Goal: Task Accomplishment & Management: Use online tool/utility

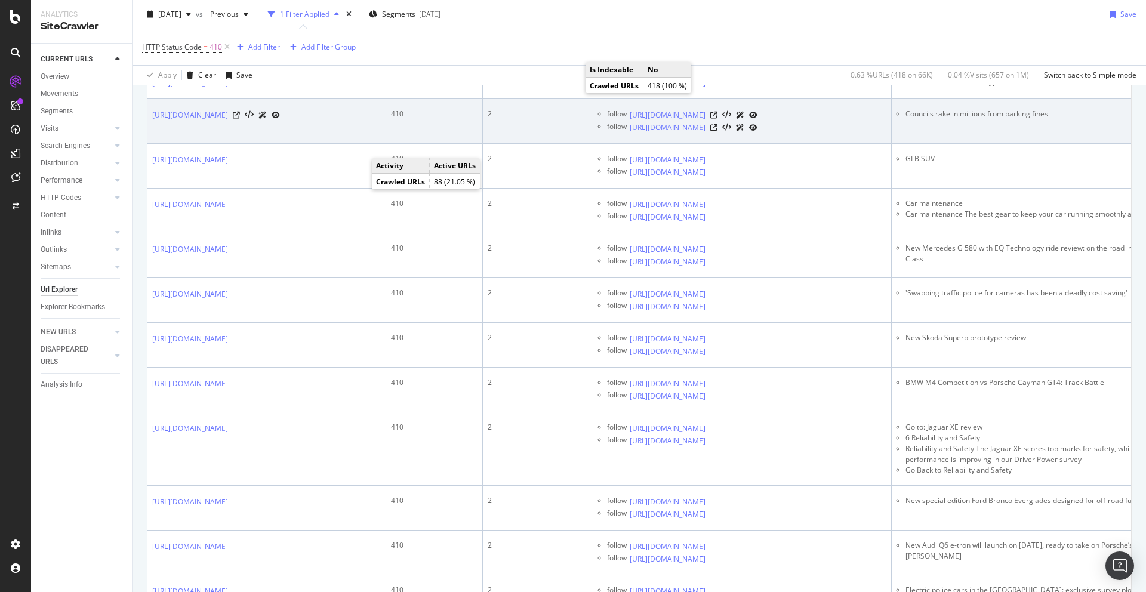
scroll to position [760, 0]
click at [718, 118] on icon at bounding box center [714, 114] width 7 height 7
click at [718, 131] on icon at bounding box center [714, 127] width 7 height 7
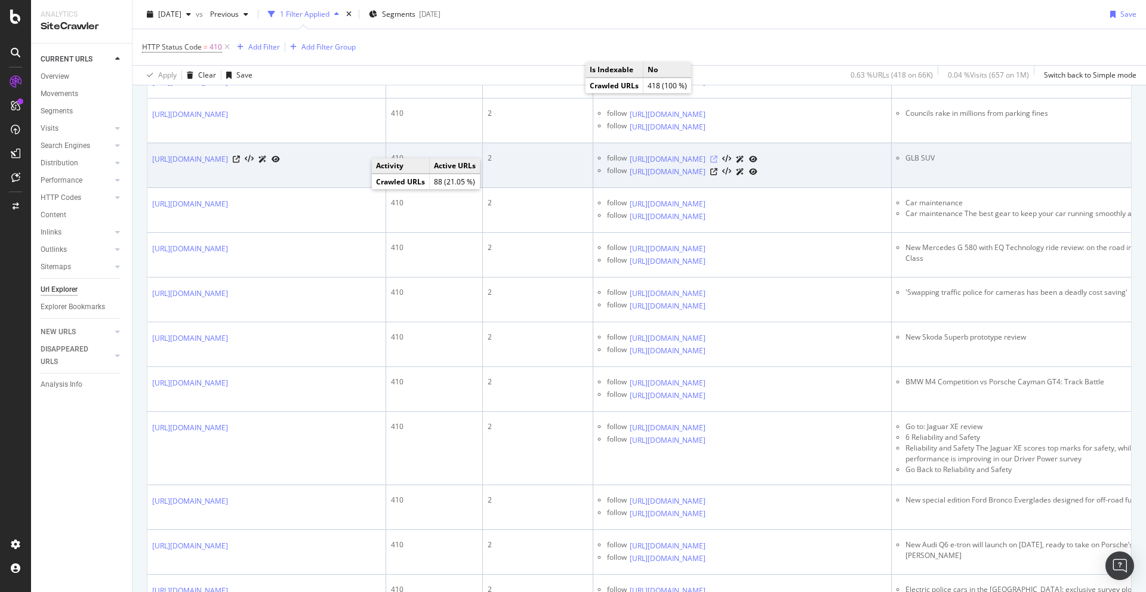
click at [718, 163] on icon at bounding box center [714, 159] width 7 height 7
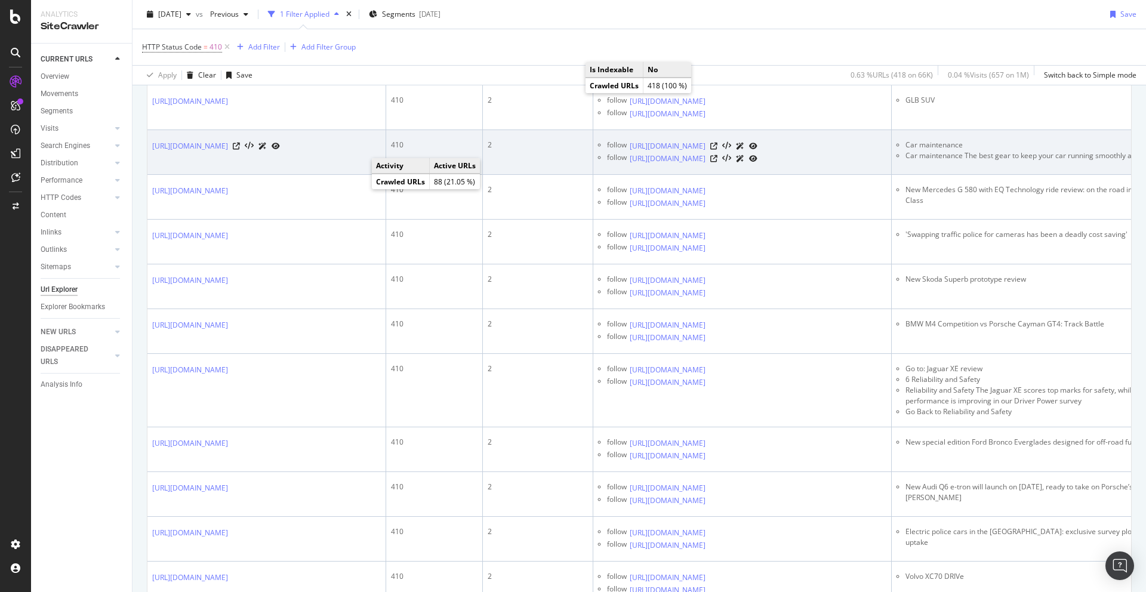
scroll to position [829, 0]
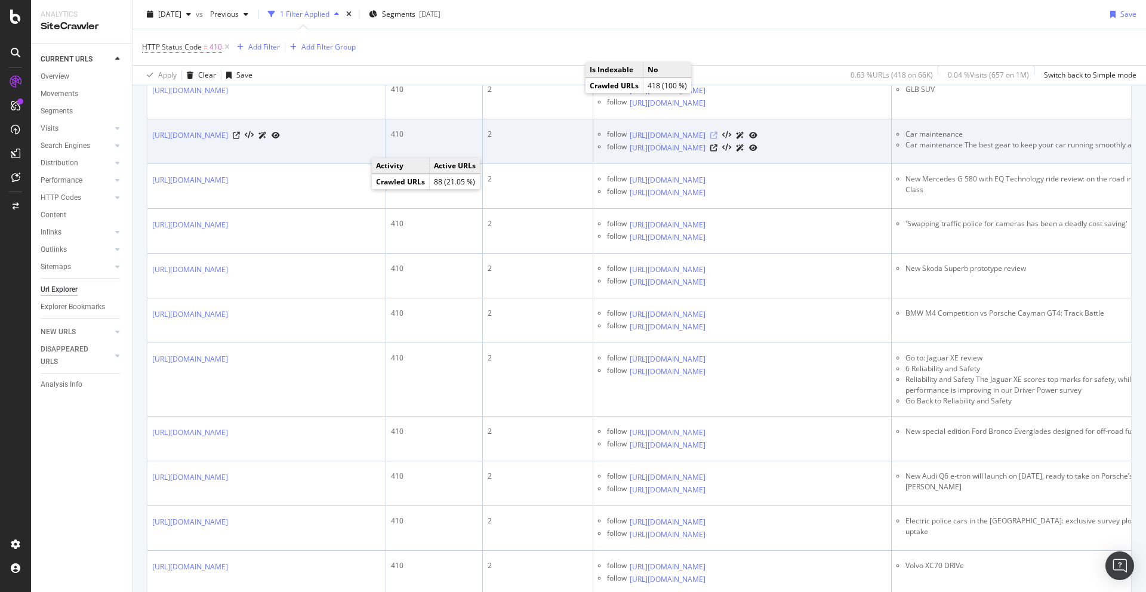
click at [718, 139] on icon at bounding box center [714, 135] width 7 height 7
click at [718, 152] on icon at bounding box center [714, 147] width 7 height 7
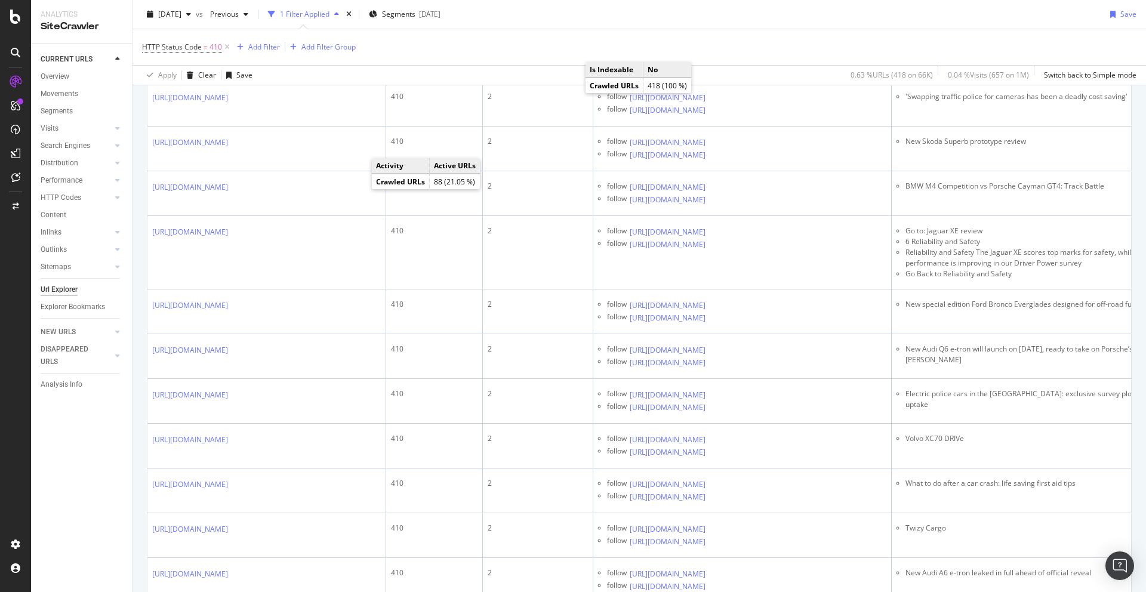
click at [718, 57] on icon at bounding box center [714, 53] width 7 height 7
click at [718, 69] on icon at bounding box center [714, 65] width 7 height 7
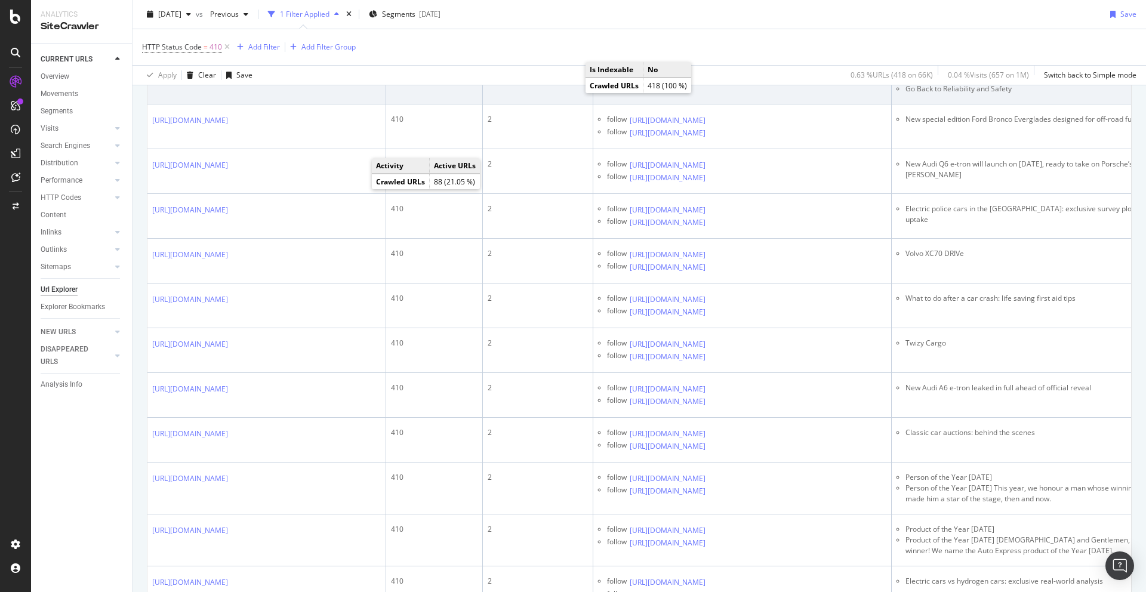
scroll to position [1155, 0]
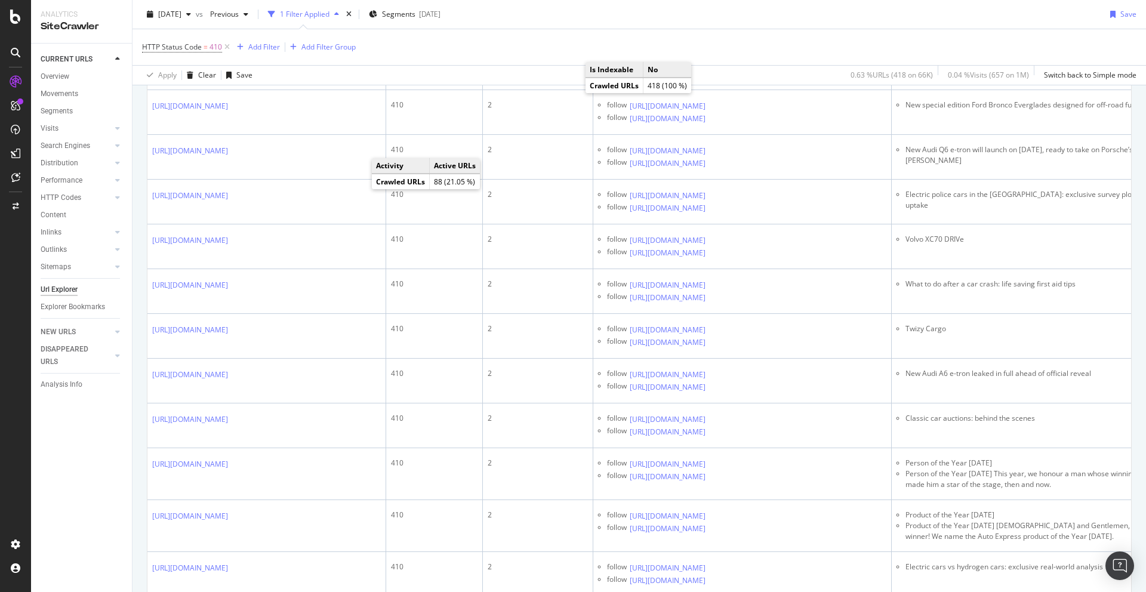
click at [718, 4] on icon at bounding box center [714, 0] width 7 height 7
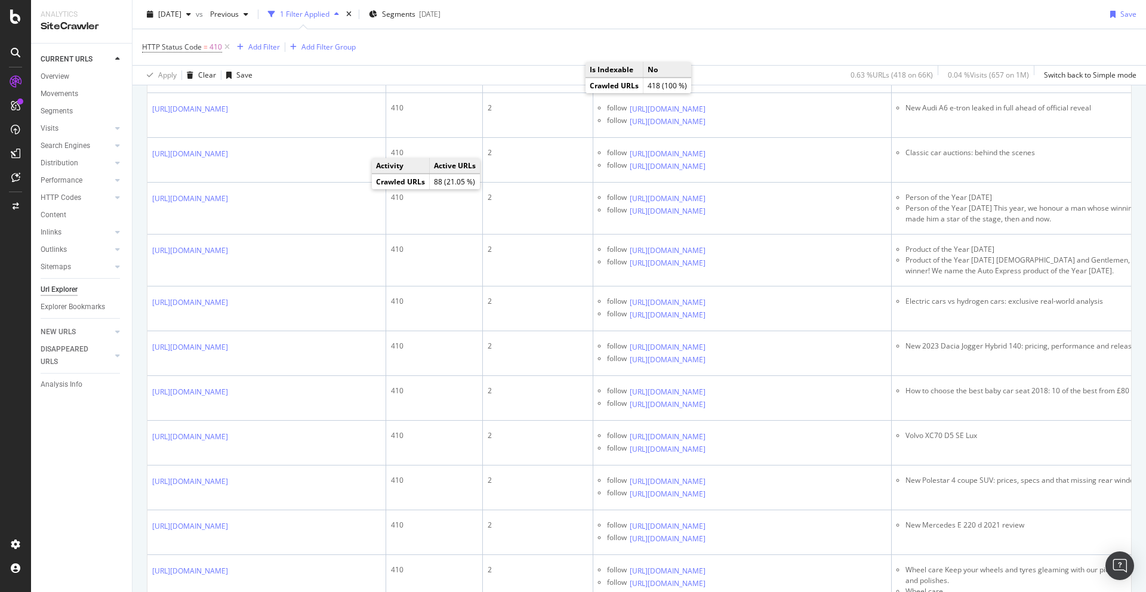
scroll to position [1426, 0]
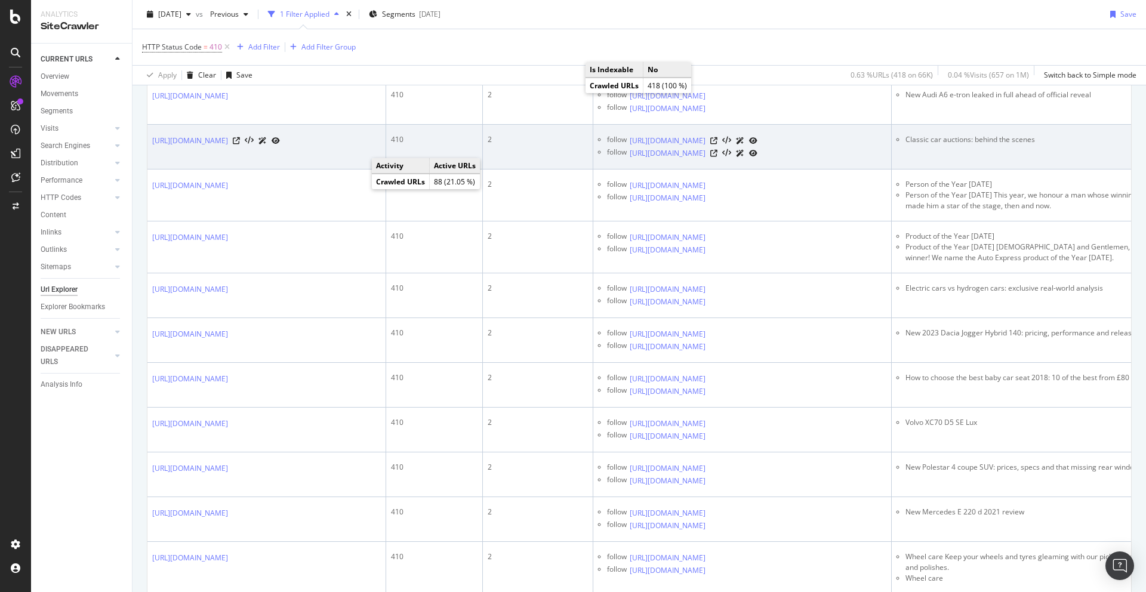
scroll to position [1437, 0]
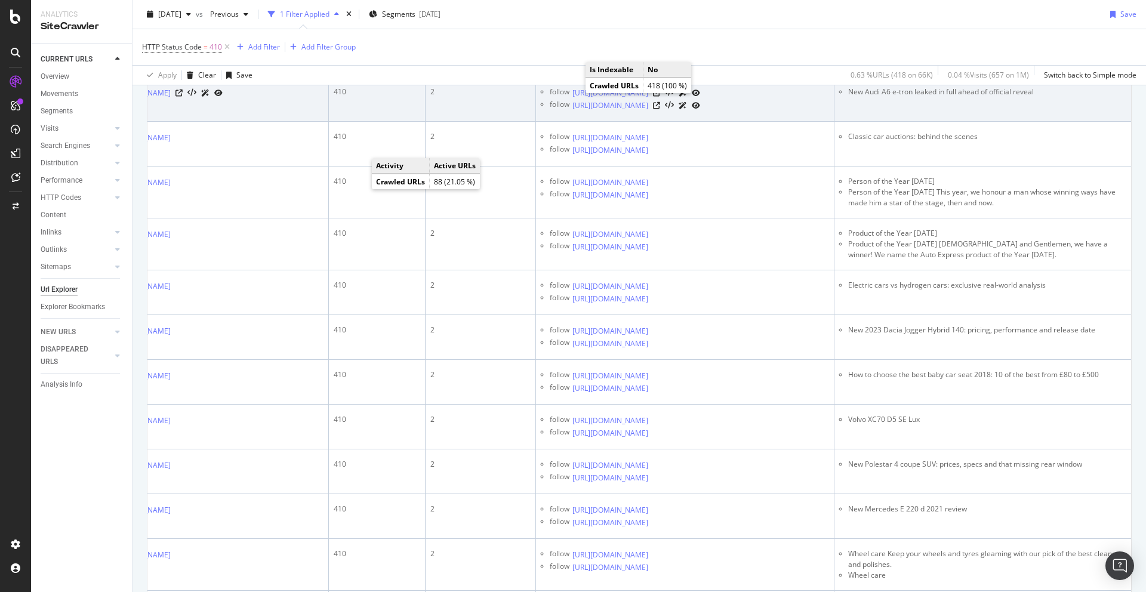
scroll to position [1469, 0]
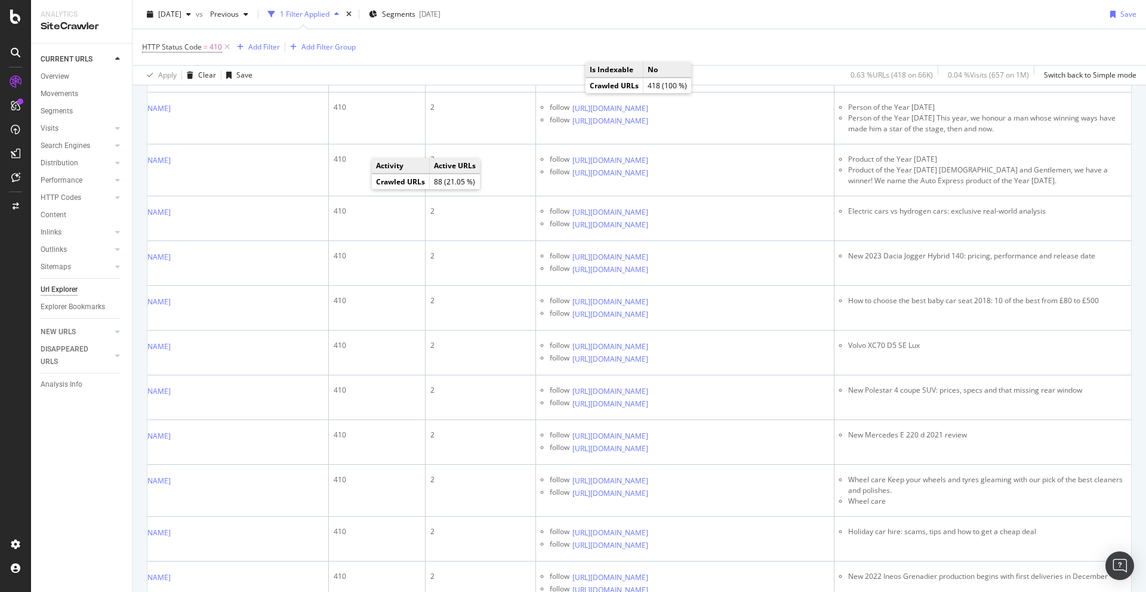
scroll to position [1549, 0]
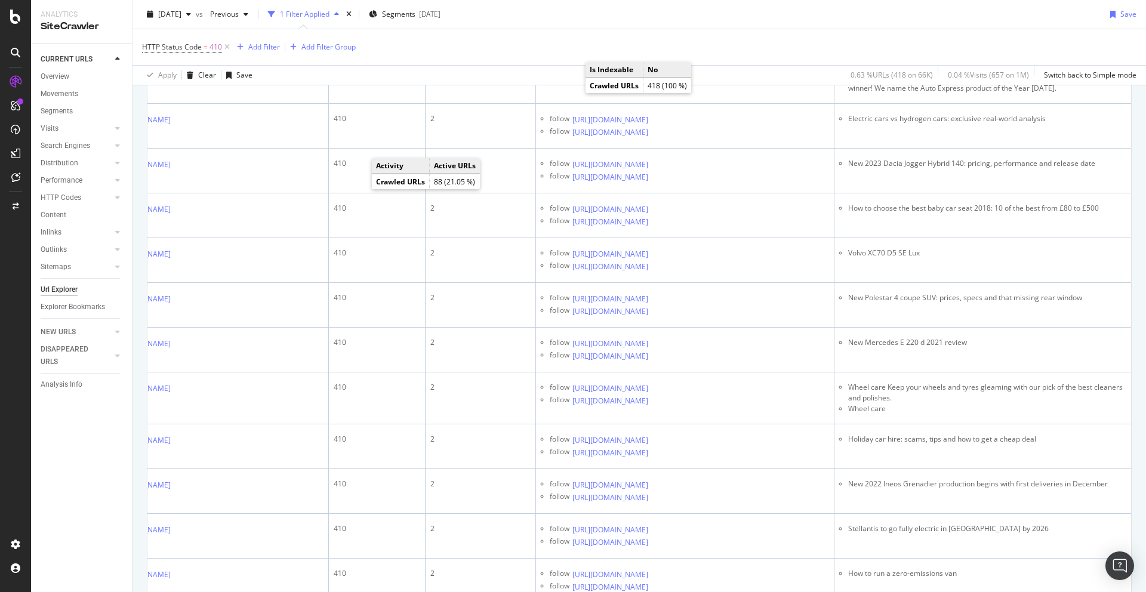
scroll to position [1620, 0]
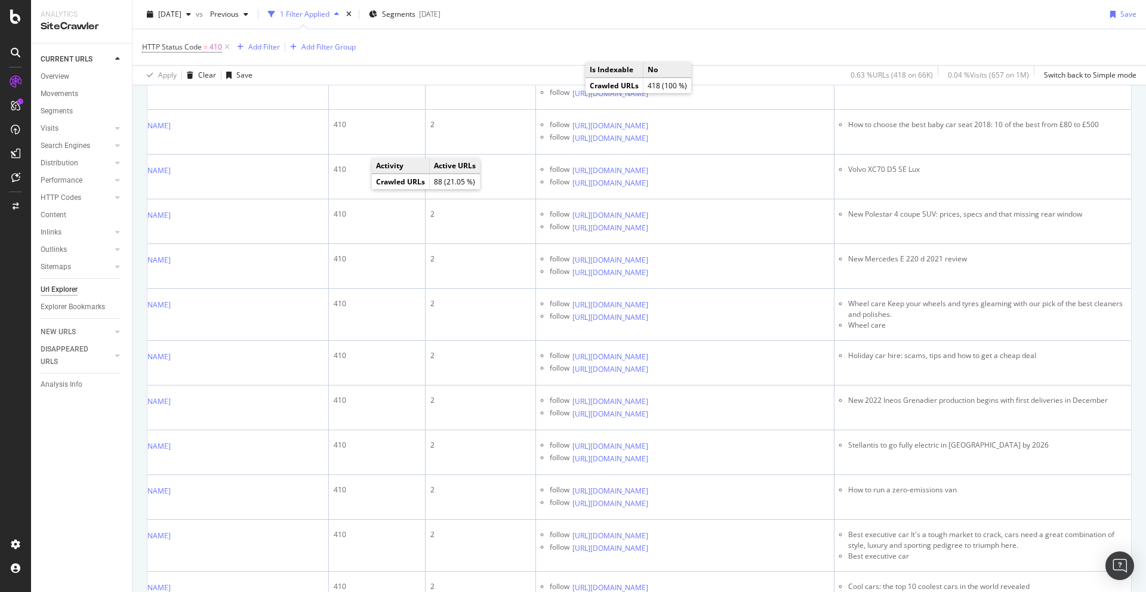
scroll to position [1687, 0]
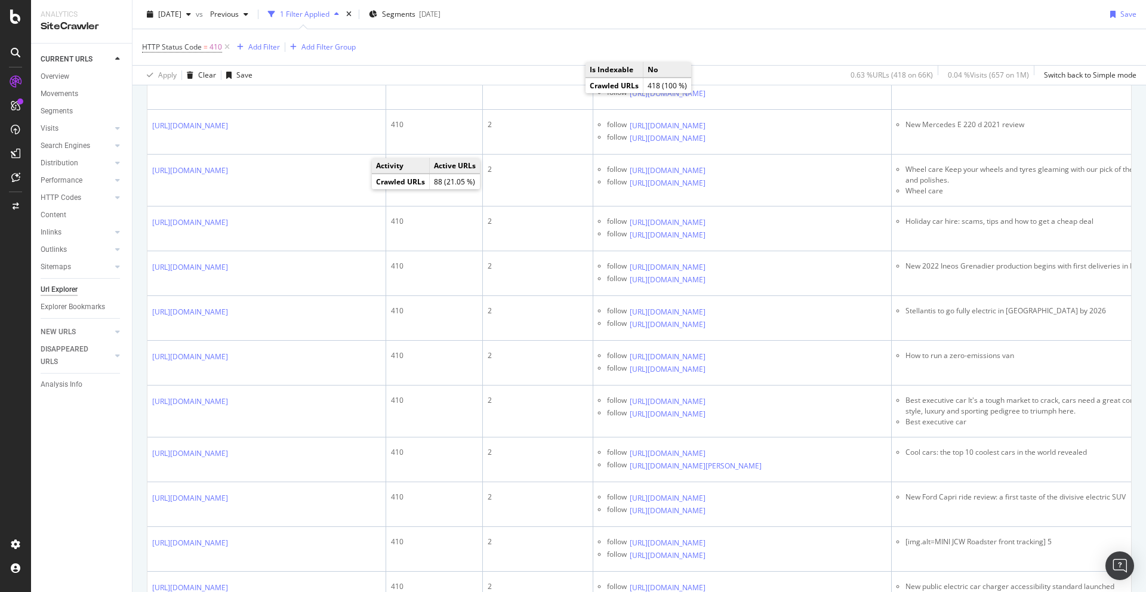
scroll to position [1878, 0]
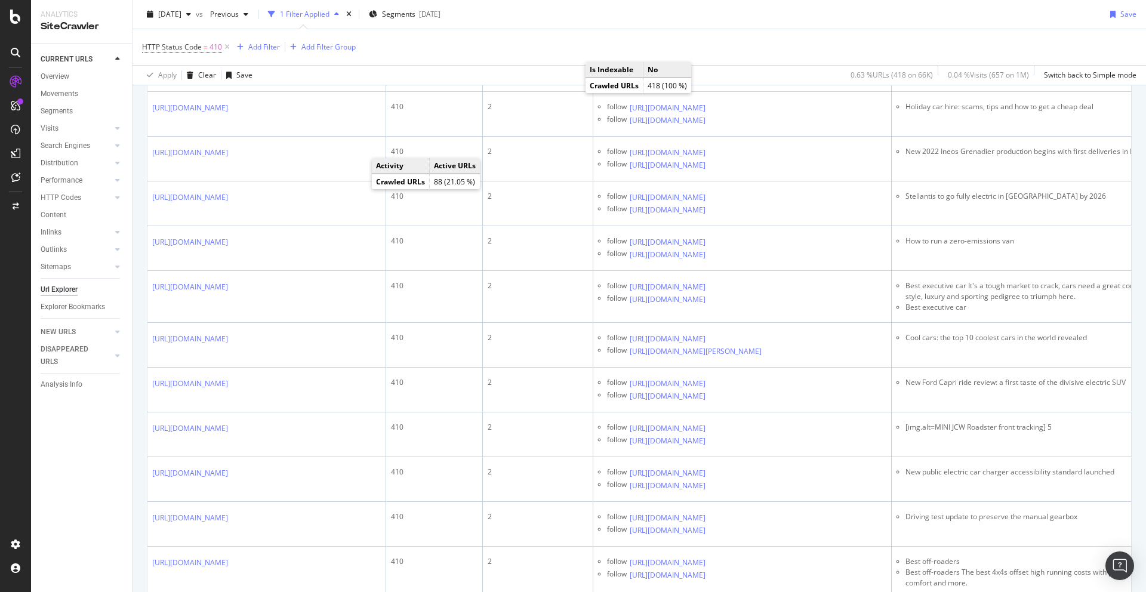
scroll to position [1938, 0]
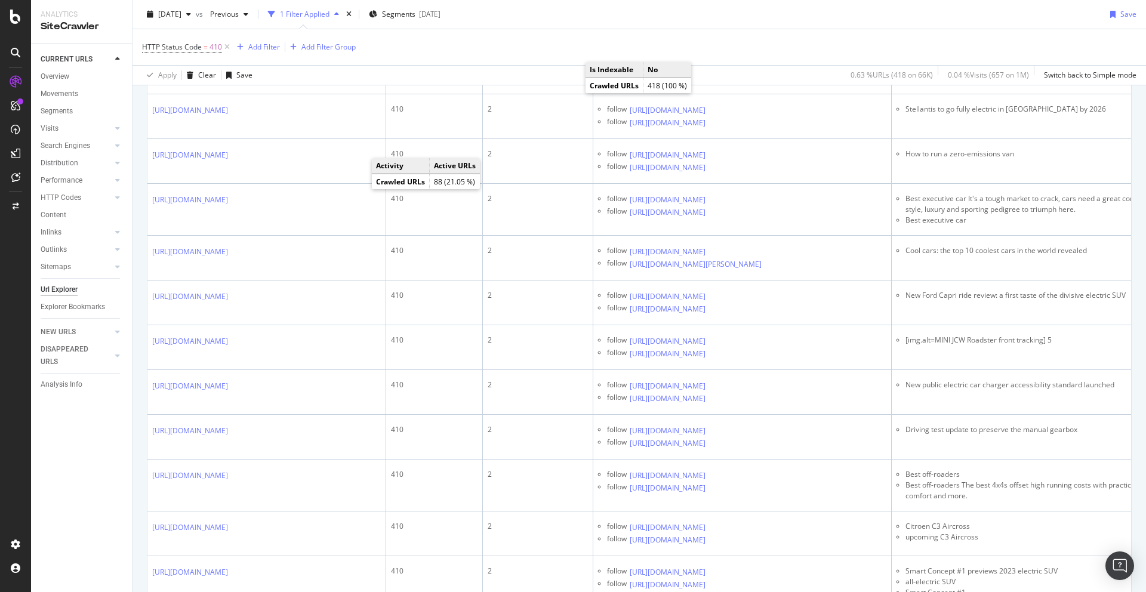
scroll to position [2026, 0]
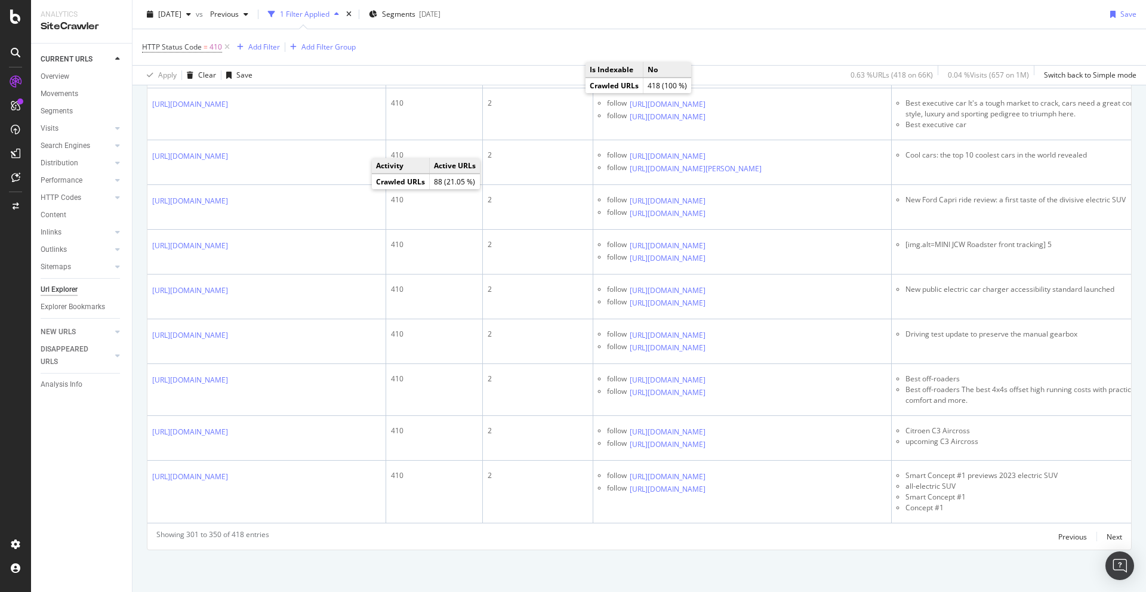
scroll to position [2136, 0]
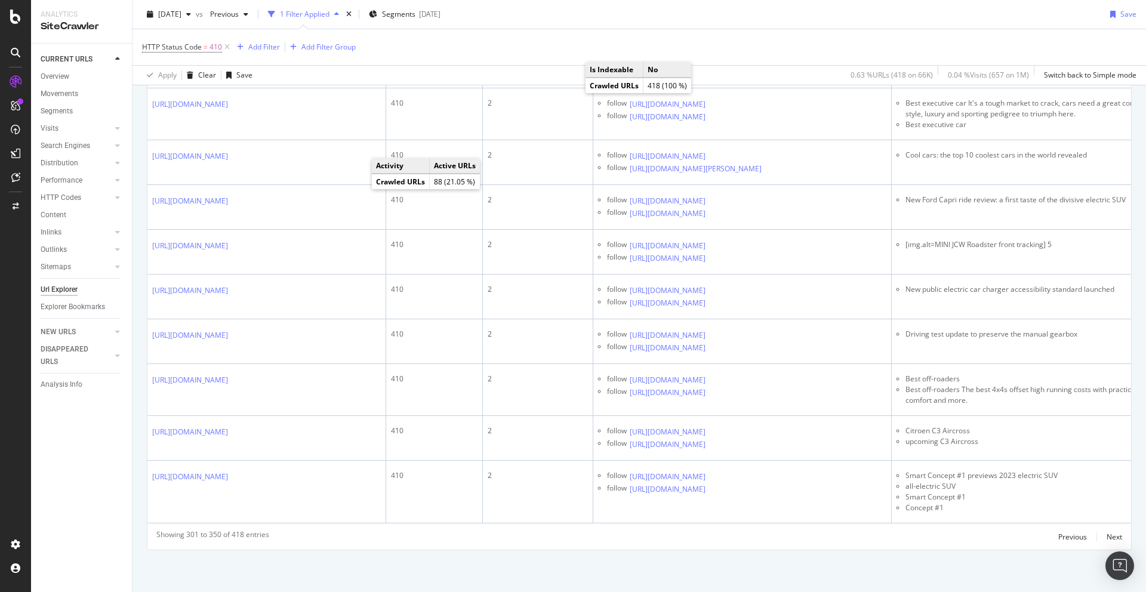
scroll to position [2253, 0]
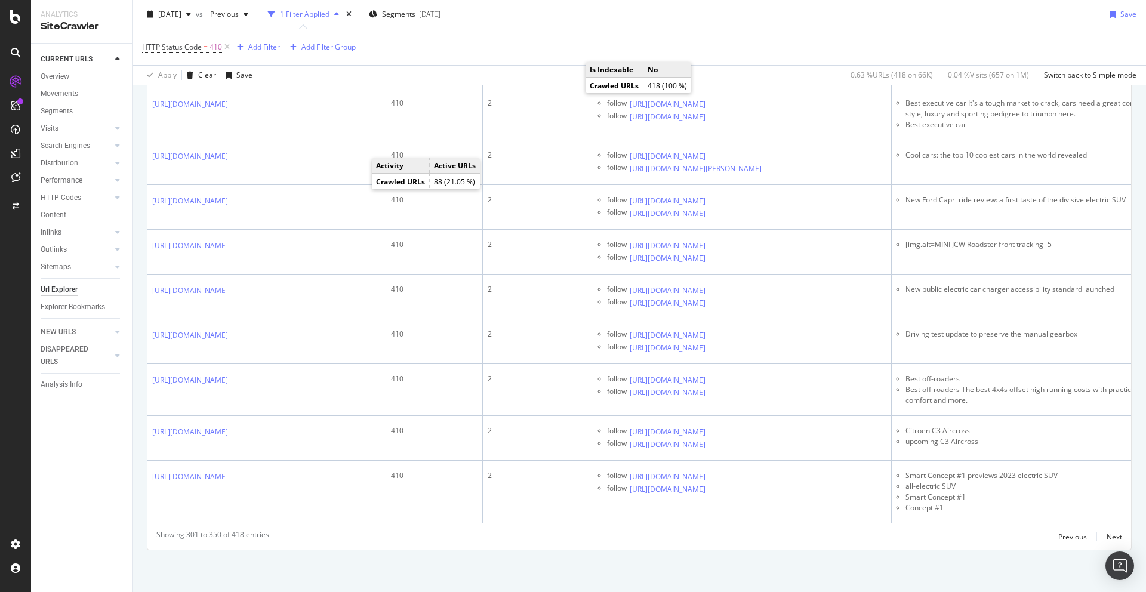
scroll to position [2467, 0]
click at [718, 19] on icon at bounding box center [714, 14] width 7 height 7
click at [718, 31] on icon at bounding box center [714, 27] width 7 height 7
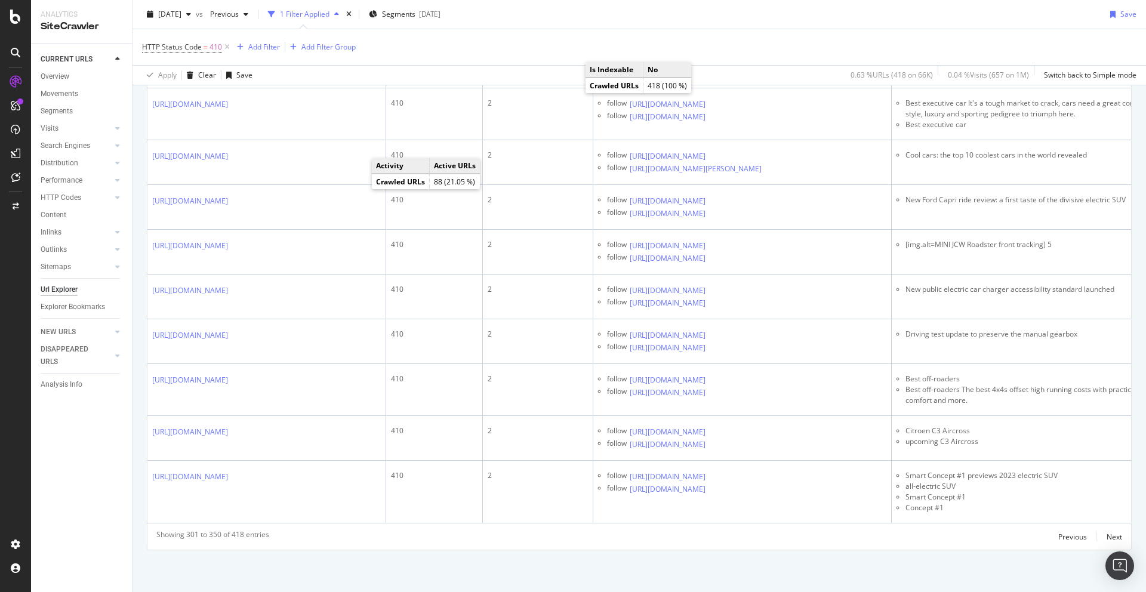
scroll to position [2563, 0]
click at [718, 63] on icon at bounding box center [714, 59] width 7 height 7
click at [718, 76] on icon at bounding box center [714, 72] width 7 height 7
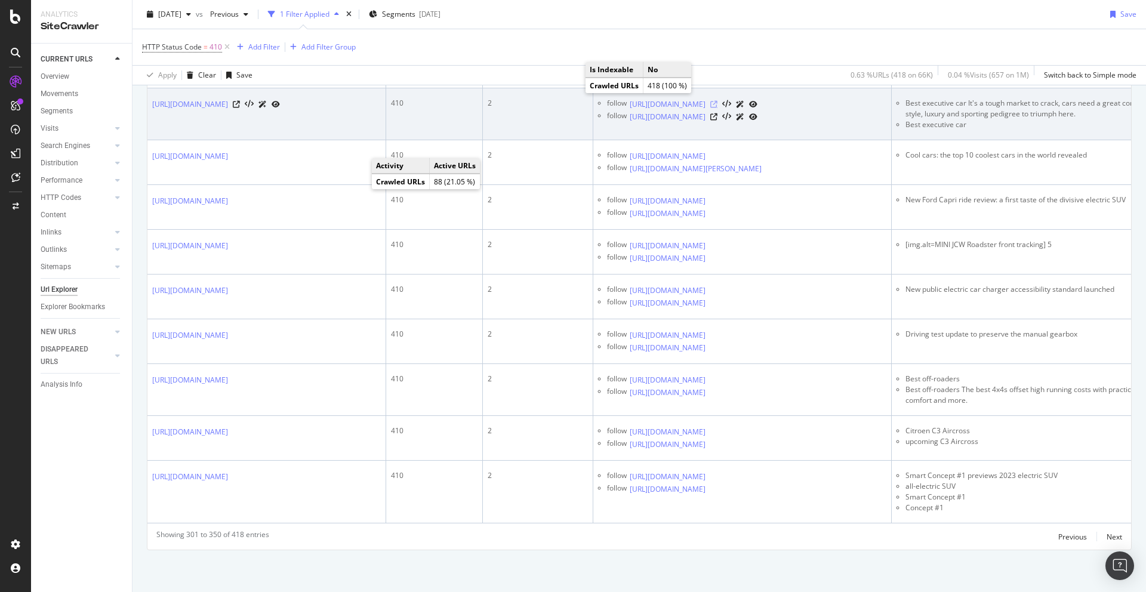
click at [718, 108] on icon at bounding box center [714, 104] width 7 height 7
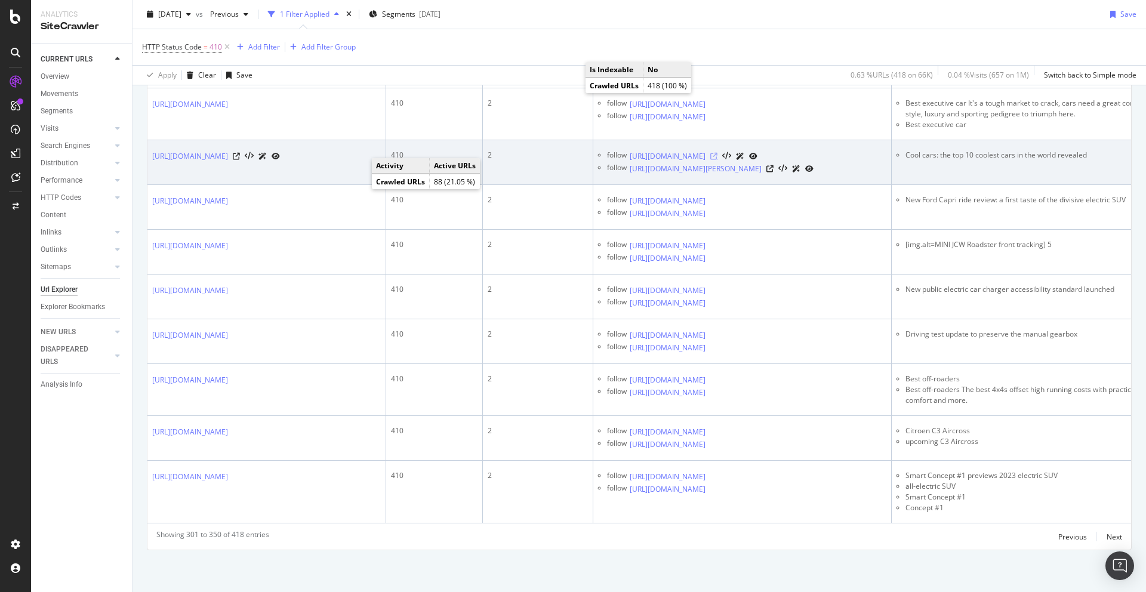
click at [718, 160] on icon at bounding box center [714, 156] width 7 height 7
click at [774, 173] on icon at bounding box center [770, 168] width 7 height 7
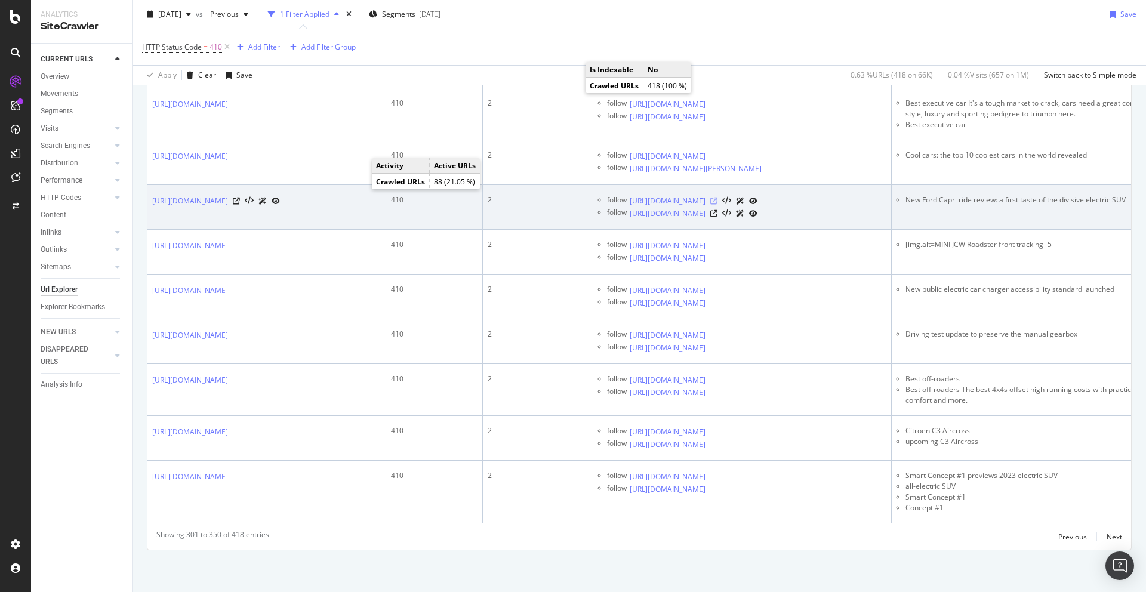
click at [718, 205] on icon at bounding box center [714, 201] width 7 height 7
click at [718, 217] on icon at bounding box center [714, 213] width 7 height 7
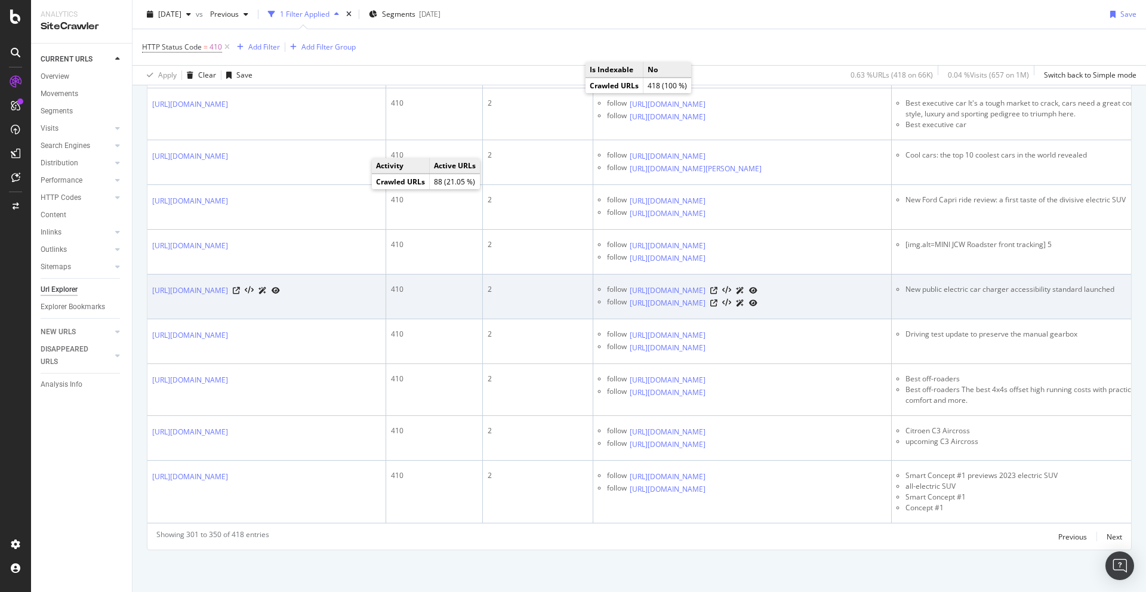
scroll to position [2893, 0]
click at [718, 287] on icon at bounding box center [714, 290] width 7 height 7
click at [718, 307] on icon at bounding box center [714, 303] width 7 height 7
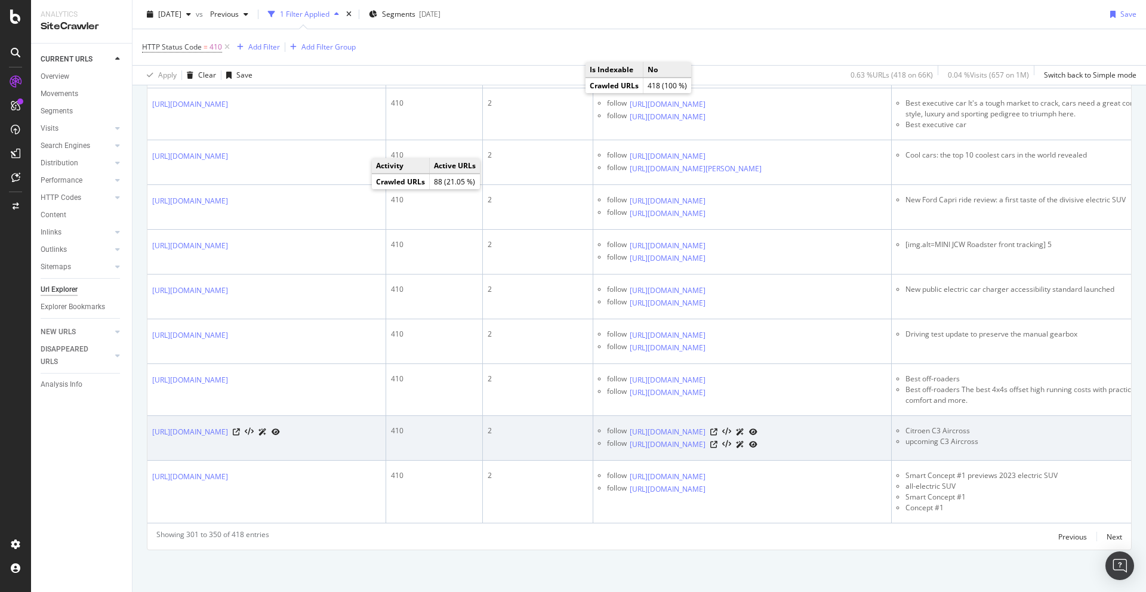
scroll to position [3006, 0]
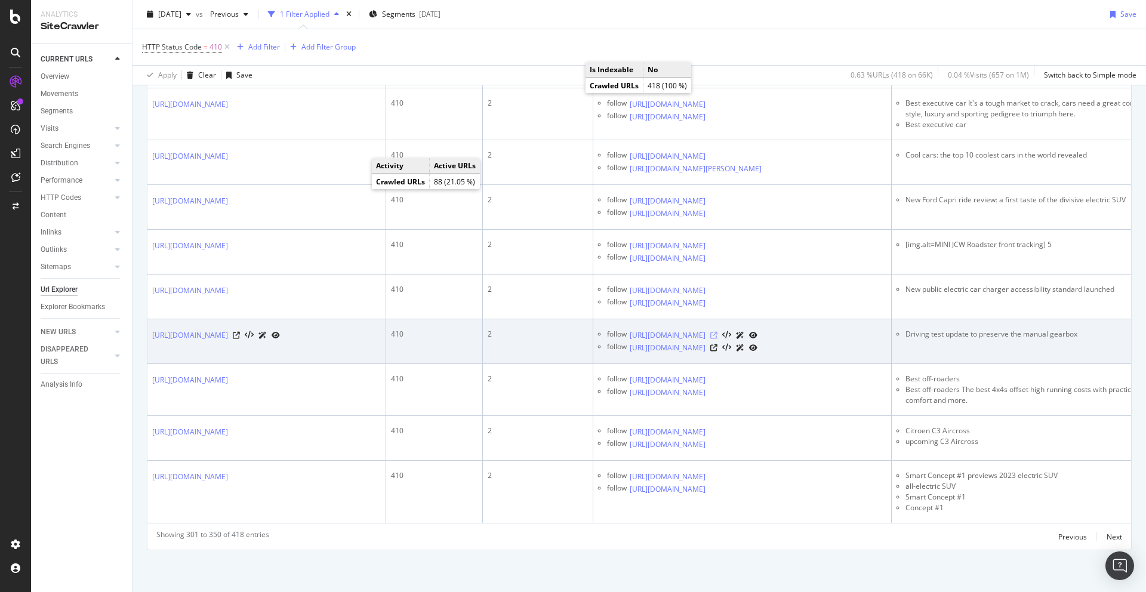
click at [718, 332] on icon at bounding box center [714, 335] width 7 height 7
click at [718, 345] on icon at bounding box center [714, 348] width 7 height 7
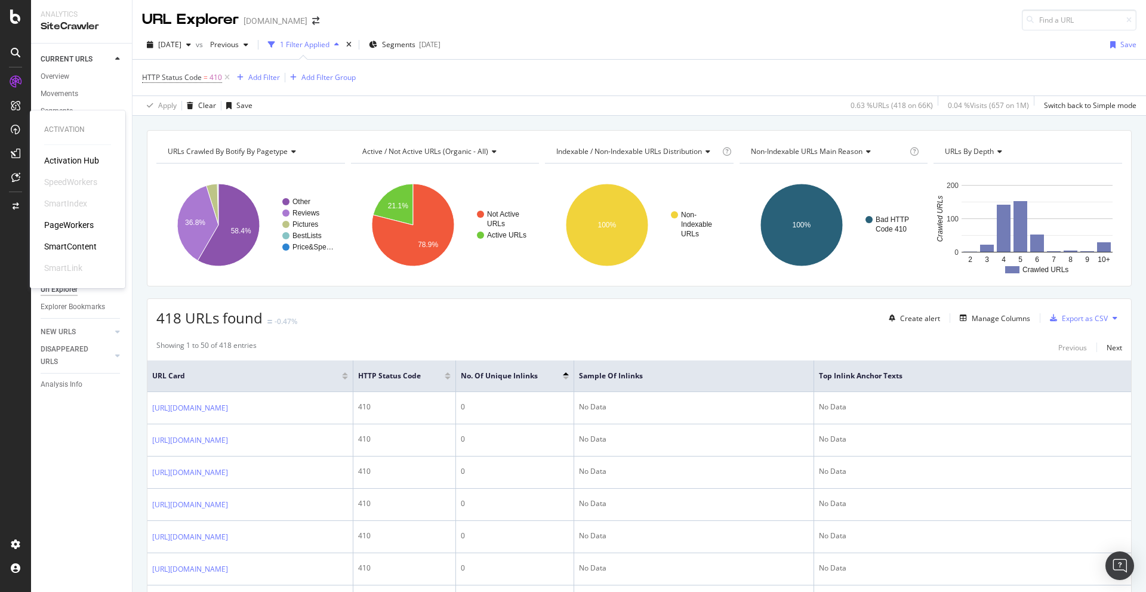
click at [62, 226] on div "PageWorkers" at bounding box center [69, 225] width 50 height 12
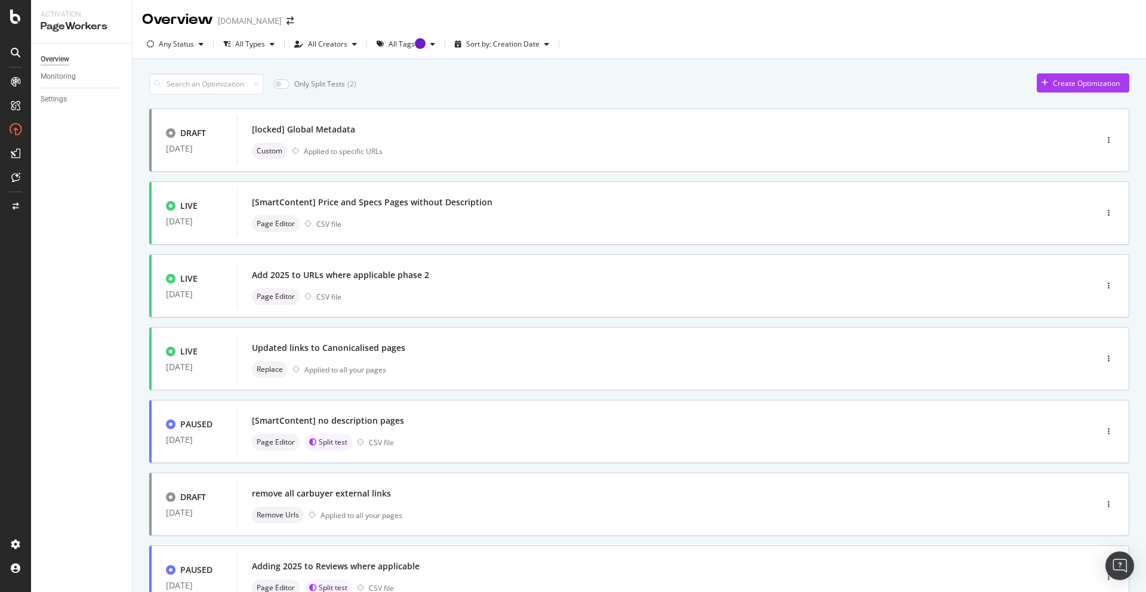
click at [1082, 84] on div "Create Optimization" at bounding box center [1086, 83] width 67 height 10
click at [1080, 87] on div "Create Optimization" at bounding box center [1086, 83] width 67 height 10
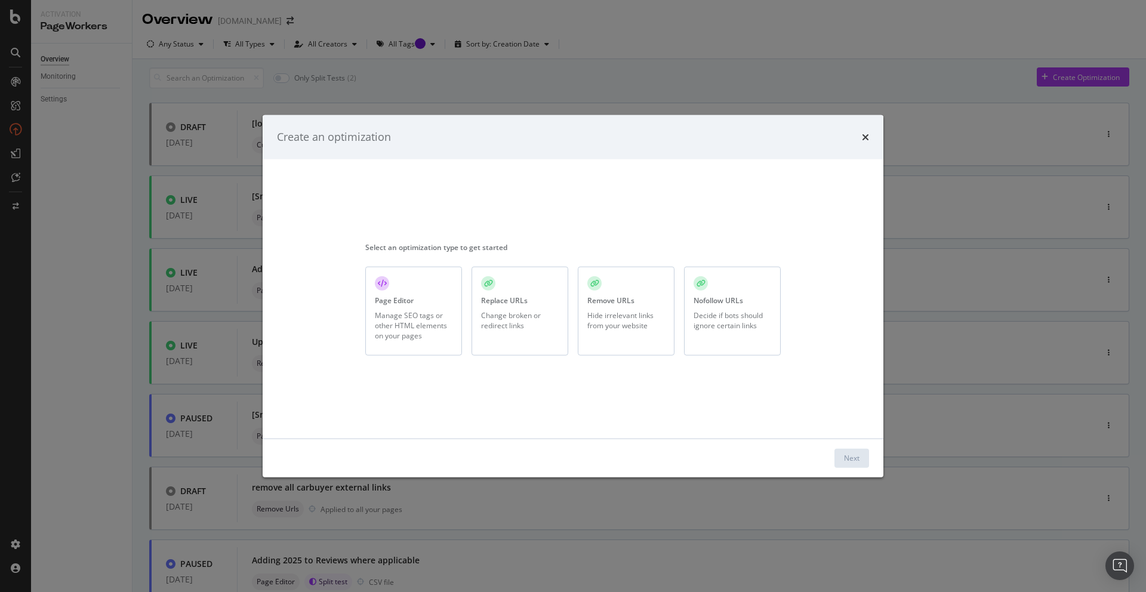
click at [415, 310] on div "Manage SEO tags or other HTML elements on your pages" at bounding box center [414, 325] width 78 height 30
click at [860, 465] on button "Next" at bounding box center [852, 457] width 35 height 19
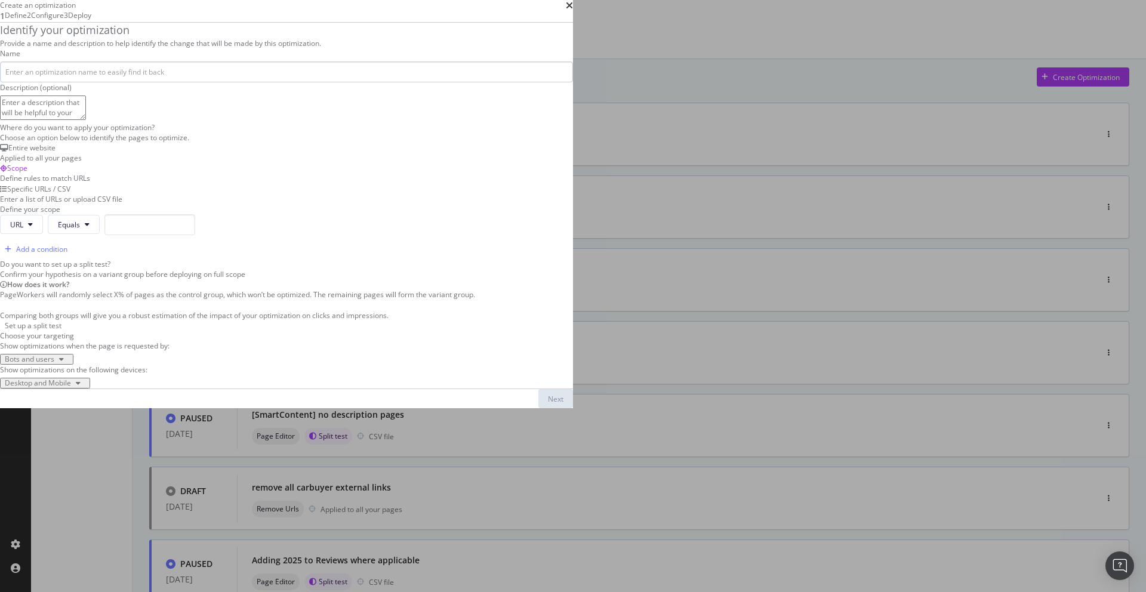
click at [285, 82] on input "modal" at bounding box center [286, 71] width 573 height 21
type input "Car News Update"
click at [86, 119] on textarea "modal" at bounding box center [43, 108] width 86 height 24
click at [86, 119] on textarea "Adding relevat keywords to Car News page" at bounding box center [43, 108] width 86 height 24
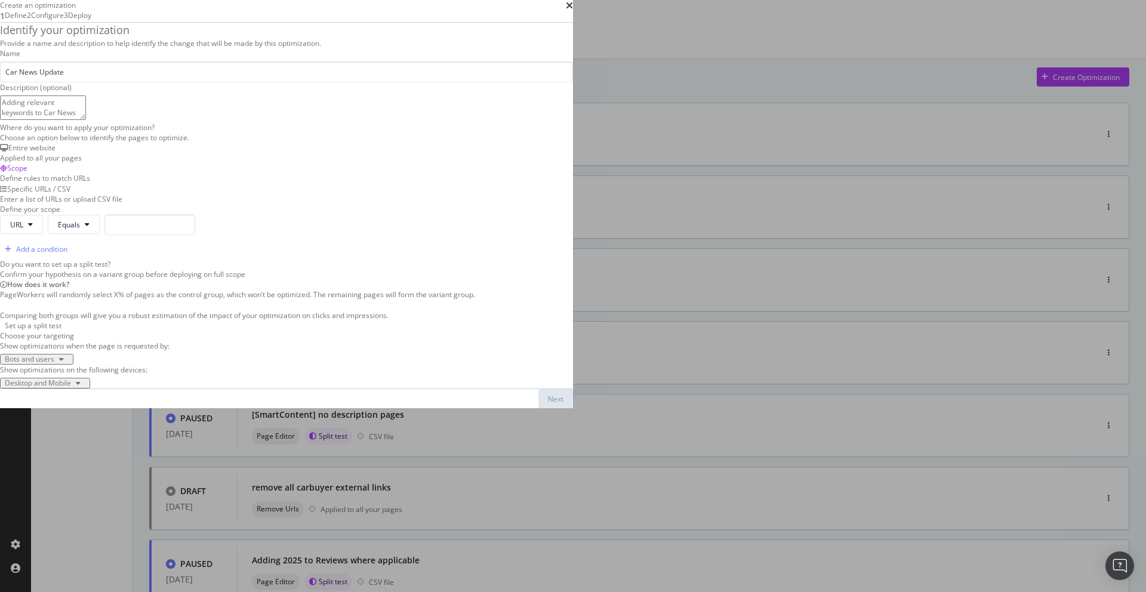
click at [86, 119] on textarea "Adding relevant keywords to Car News page" at bounding box center [43, 108] width 86 height 24
type textarea "Adding relevant keywords to Car News page tags"
click at [527, 204] on div "Enter a list of URLs or upload CSV file" at bounding box center [286, 199] width 573 height 10
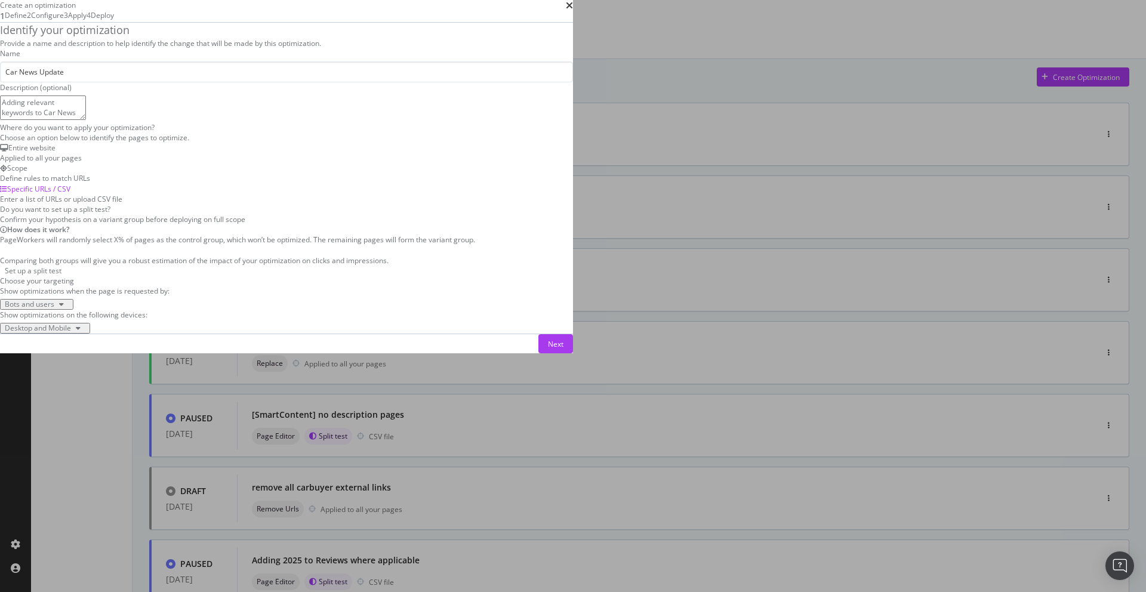
scroll to position [125, 0]
click at [564, 349] on div "Next" at bounding box center [556, 344] width 16 height 10
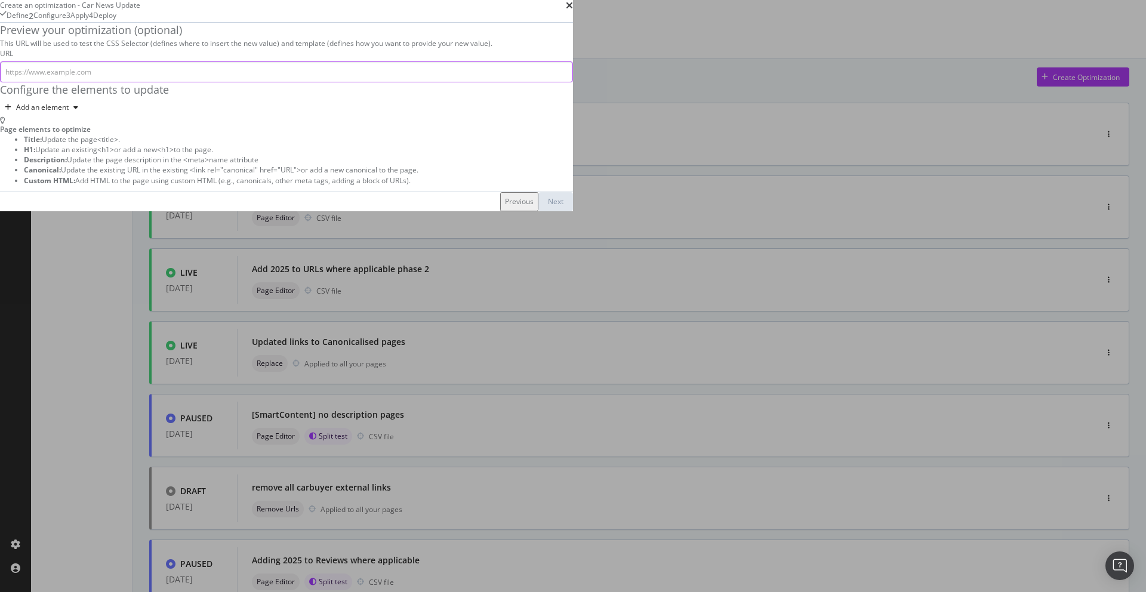
click at [303, 82] on input "modal" at bounding box center [286, 71] width 573 height 21
click at [338, 82] on input "modal" at bounding box center [286, 71] width 573 height 21
paste input "https://www.autoexpress.co.uk/car-news"
type input "https://www.autoexpress.co.uk/car-news"
click at [69, 111] on div "Add an element" at bounding box center [42, 107] width 53 height 7
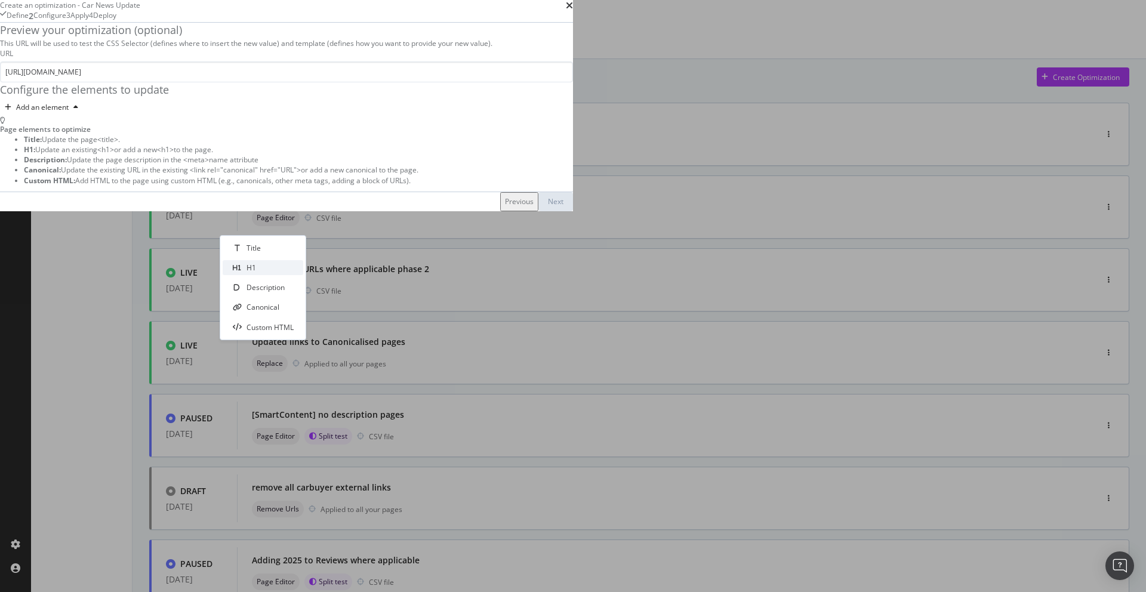
click at [251, 266] on div "H1" at bounding box center [252, 268] width 10 height 10
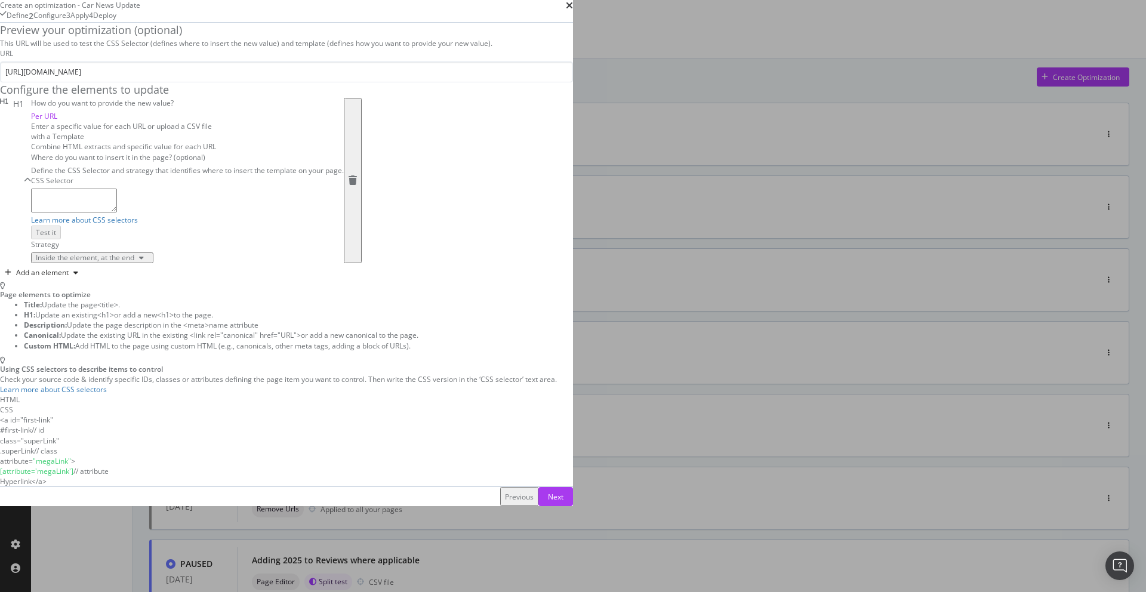
scroll to position [32, 0]
click at [344, 152] on div "Combine HTML extracts and specific value for each URL" at bounding box center [187, 147] width 313 height 10
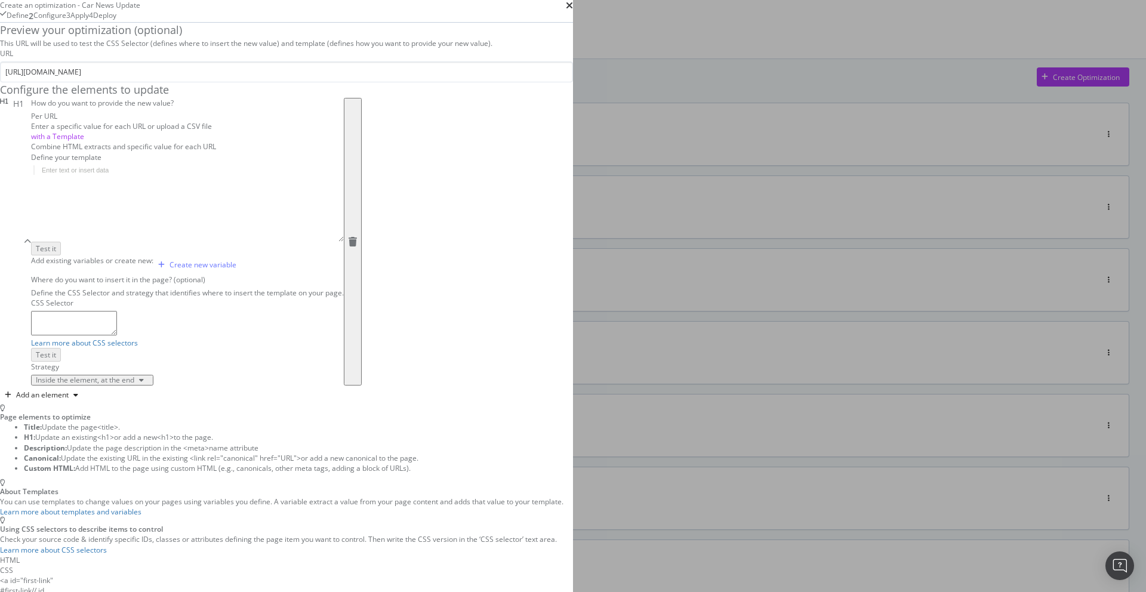
scroll to position [27, 0]
click at [311, 131] on div "Enter a specific value for each URL or upload a CSV file" at bounding box center [187, 126] width 313 height 10
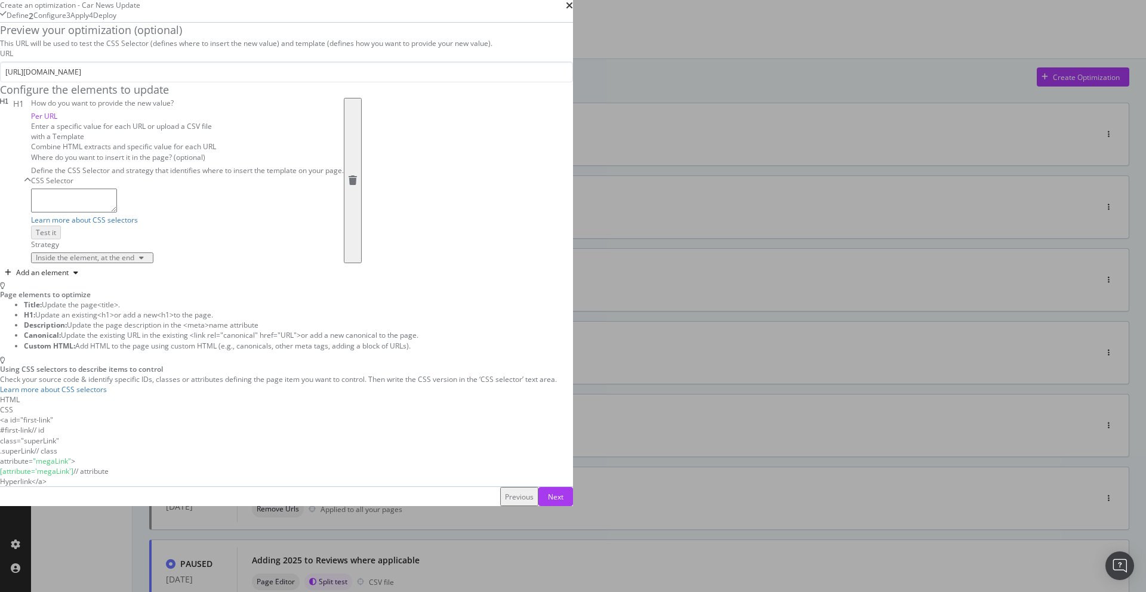
click at [117, 213] on textarea "modal" at bounding box center [74, 201] width 86 height 24
type textarea "h1"
click at [56, 238] on div "Test it" at bounding box center [46, 232] width 20 height 10
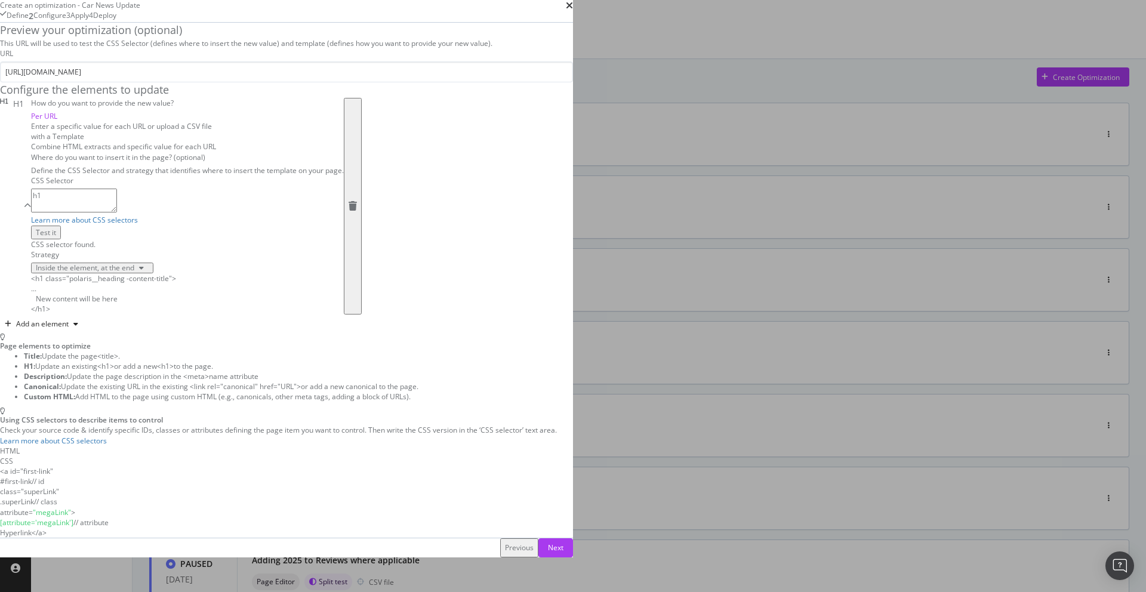
scroll to position [121, 0]
click at [176, 294] on div "..." at bounding box center [103, 289] width 145 height 10
click at [344, 273] on div "Where do you want to insert it in the page? (optional) Define the CSS Selector …" at bounding box center [187, 212] width 313 height 121
click at [134, 272] on div "Inside the element, at the end" at bounding box center [85, 268] width 99 height 7
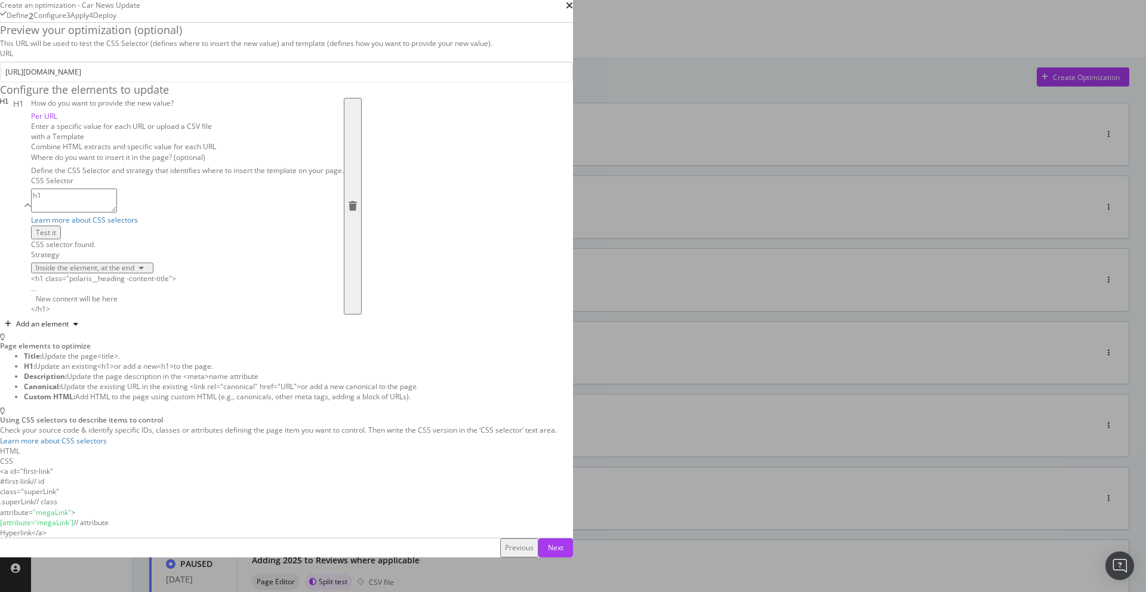
click at [344, 273] on div "Inside the element, at the end" at bounding box center [187, 268] width 313 height 11
click at [573, 558] on div "Previous Next" at bounding box center [286, 548] width 573 height 19
click at [564, 553] on div "Next" at bounding box center [556, 548] width 16 height 10
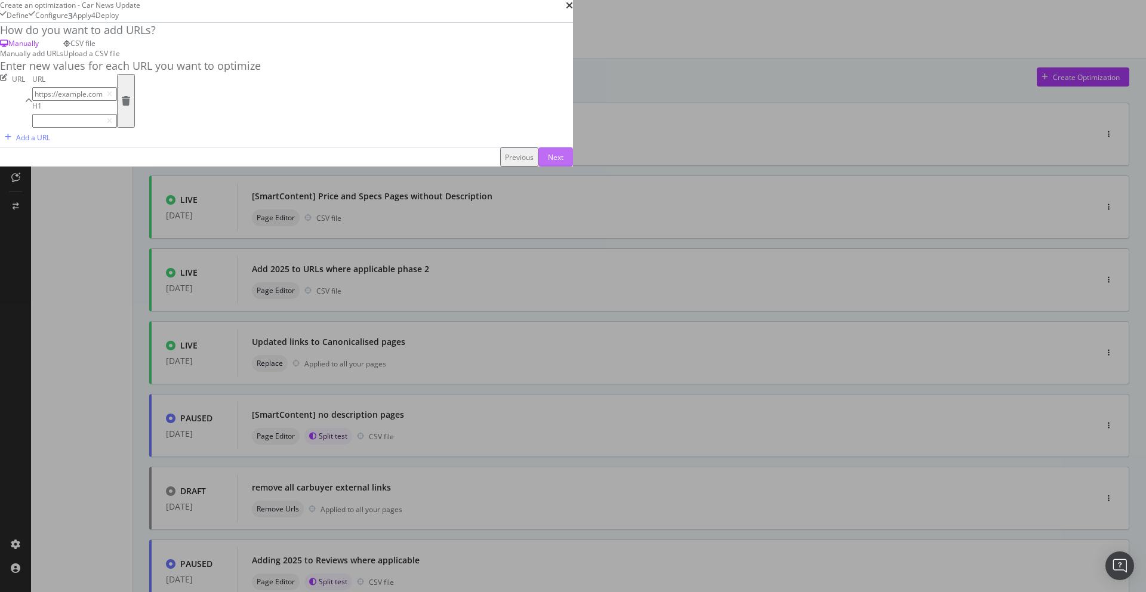
scroll to position [0, 0]
click at [117, 101] on input "modal" at bounding box center [74, 94] width 85 height 14
paste input "https://www.autoexpress.co.uk/car-news"
type input "https://www.autoexpress.co.uk/car-news"
click at [116, 128] on input "modal" at bounding box center [74, 121] width 85 height 14
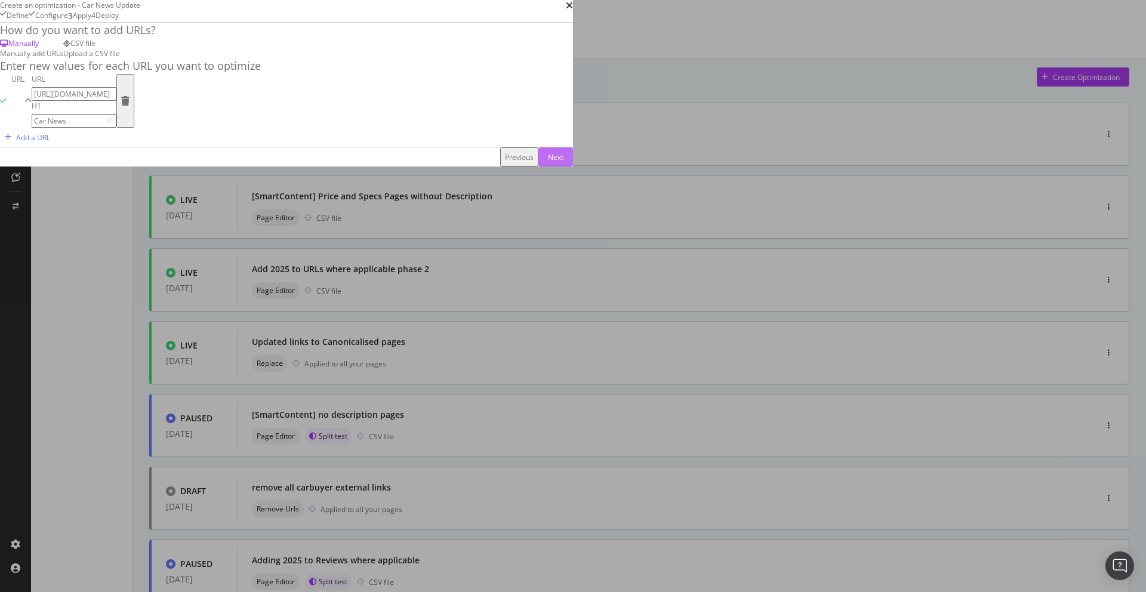
type input "Car News"
click at [564, 162] on div "Next" at bounding box center [556, 157] width 16 height 10
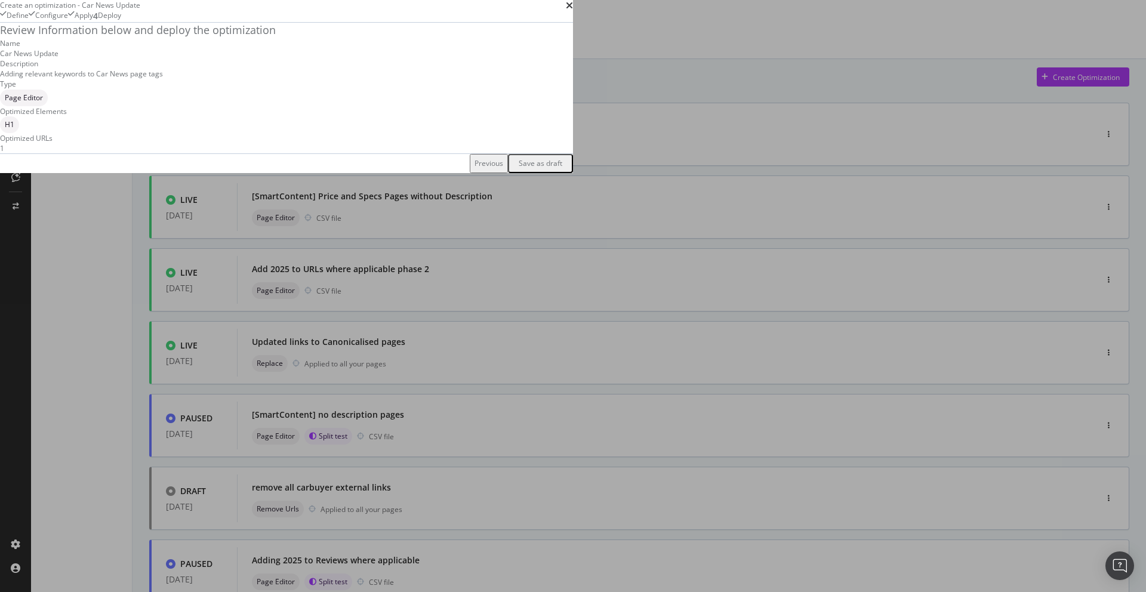
click at [562, 168] on div "Save as draft" at bounding box center [541, 163] width 44 height 10
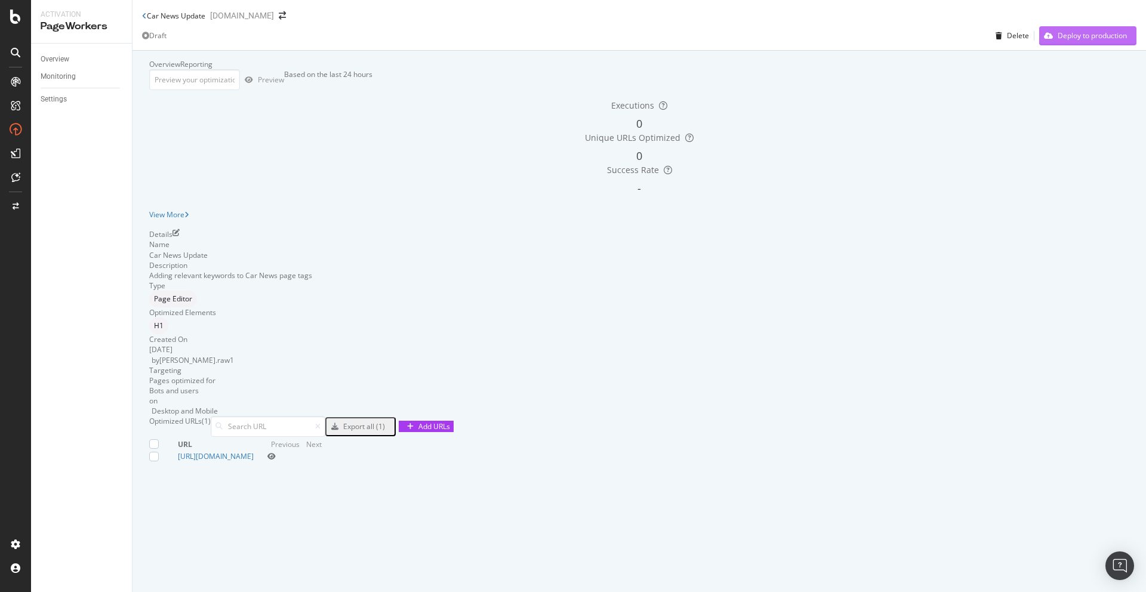
click at [1064, 41] on div "Deploy to production" at bounding box center [1092, 35] width 69 height 10
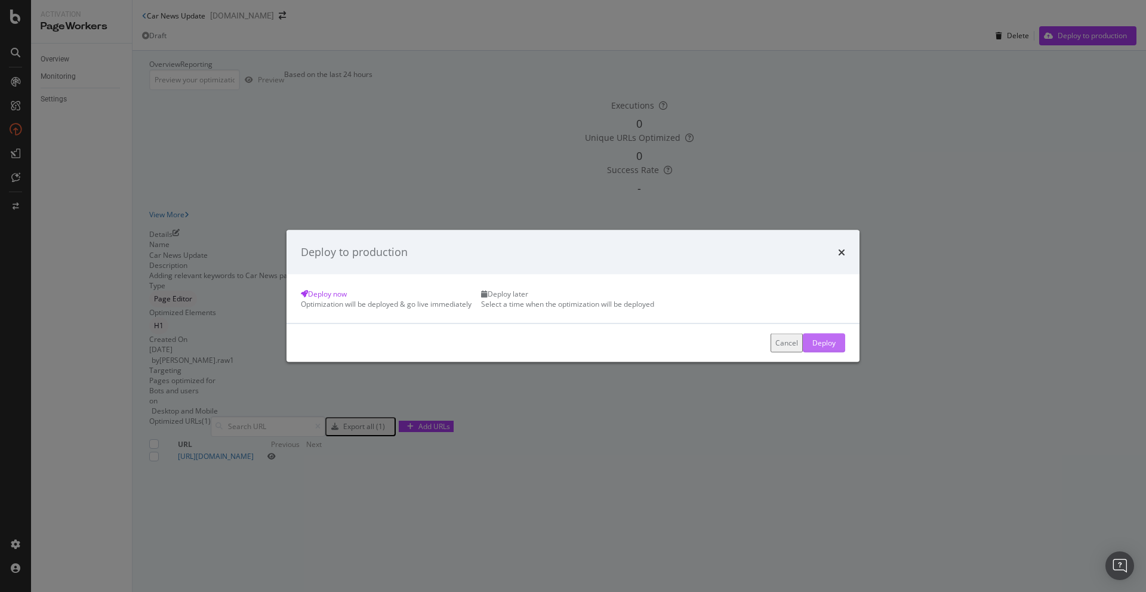
click at [813, 348] on div "Deploy" at bounding box center [824, 343] width 23 height 10
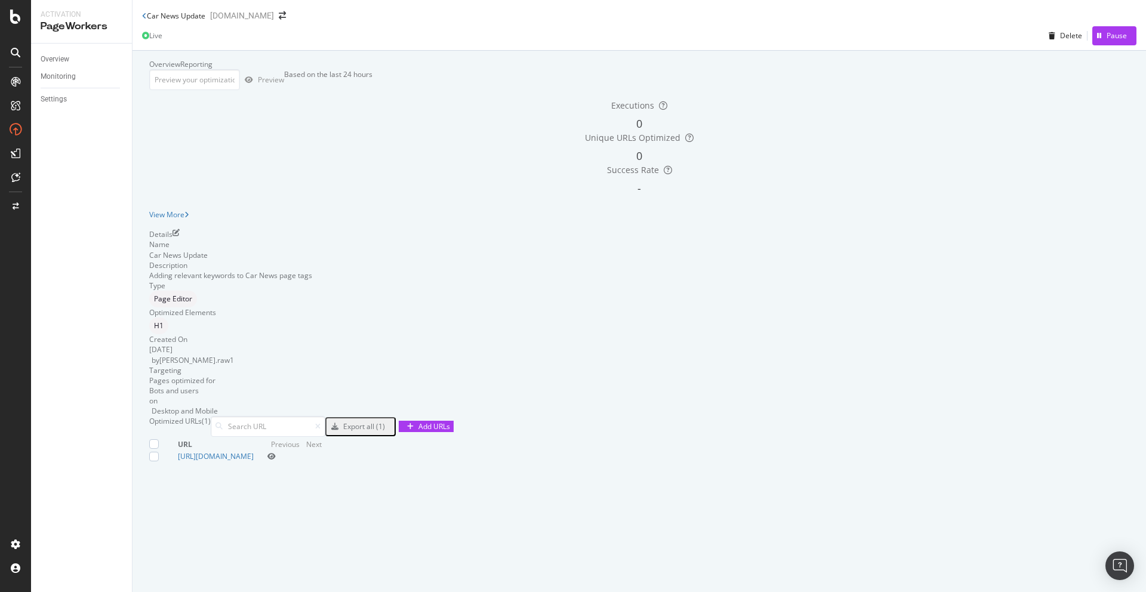
scroll to position [21, 0]
click at [276, 460] on icon "eye" at bounding box center [271, 456] width 8 height 7
